Goal: Transaction & Acquisition: Purchase product/service

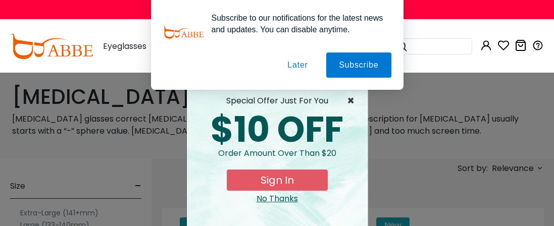
click at [351, 107] on span "×" at bounding box center [353, 101] width 13 height 12
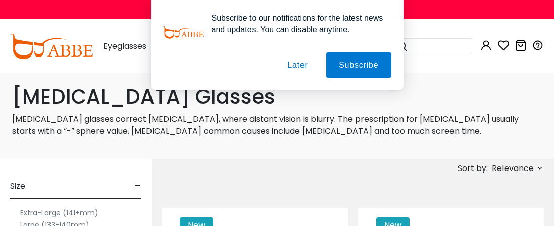
click at [0, 0] on button "Later" at bounding box center [0, 0] width 0 height 0
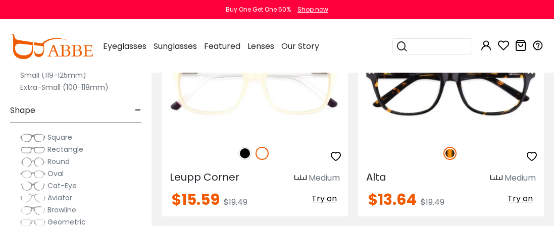
scroll to position [1182, 0]
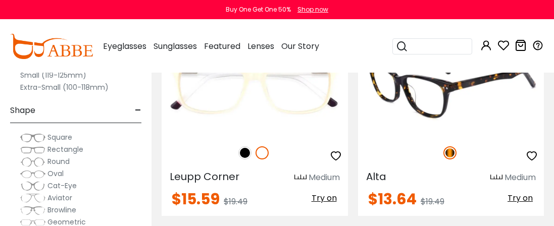
click at [495, 103] on img at bounding box center [451, 88] width 186 height 93
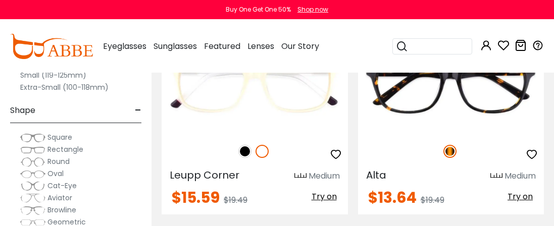
scroll to position [1182, 0]
